Goal: Obtain resource: Download file/media

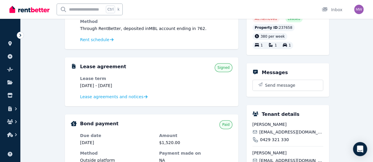
scroll to position [91, 0]
click at [103, 98] on span "Lease agreements and notices" at bounding box center [111, 97] width 63 height 6
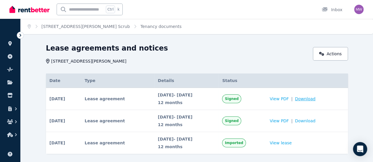
click at [315, 100] on span "Download" at bounding box center [305, 99] width 21 height 6
